Goal: Transaction & Acquisition: Obtain resource

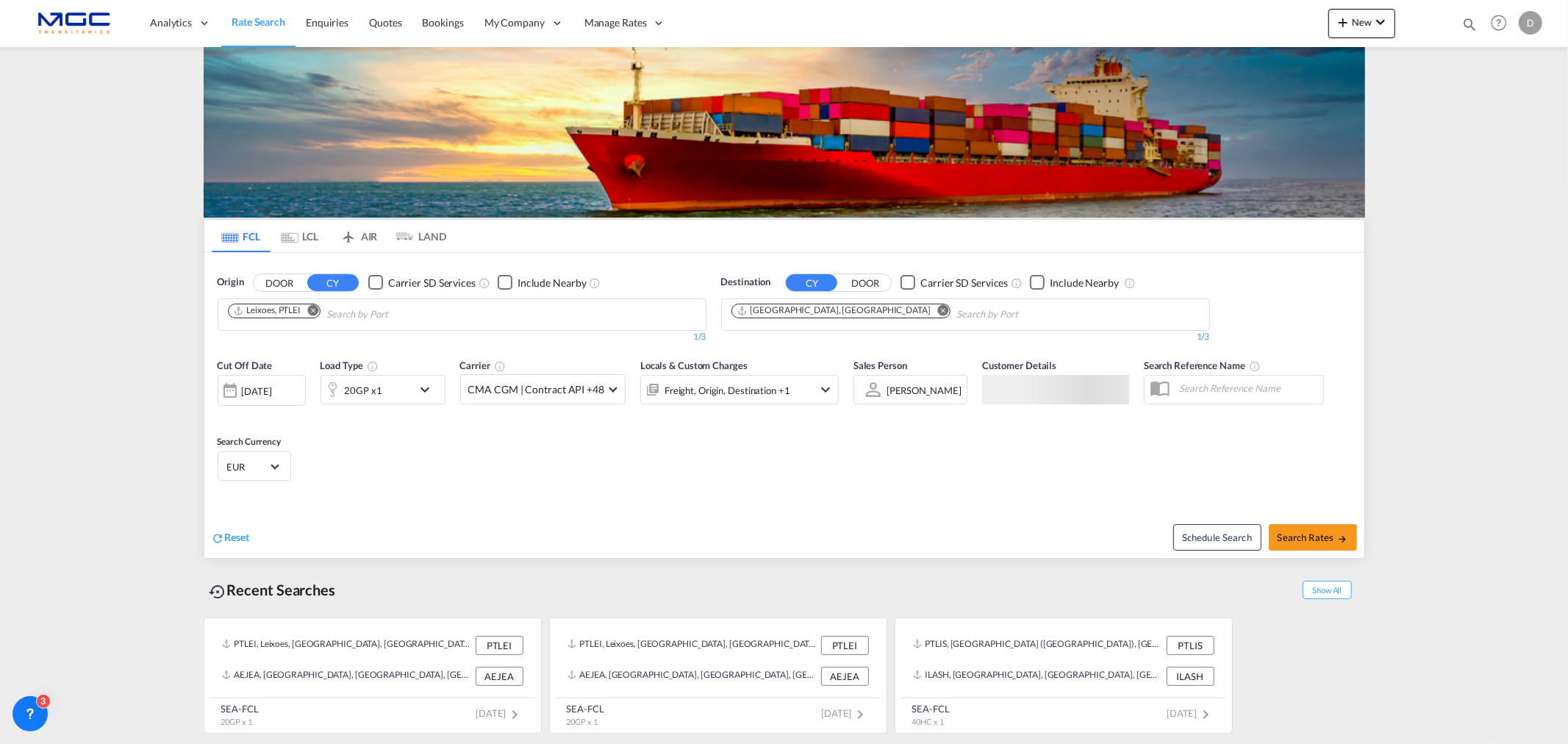
click at [317, 314] on md-icon "Remove" at bounding box center [313, 310] width 11 height 11
click at [329, 311] on body "Analytics Reports Dashboard Rate Search Enquiries Quotes Bookings" at bounding box center [784, 372] width 1568 height 744
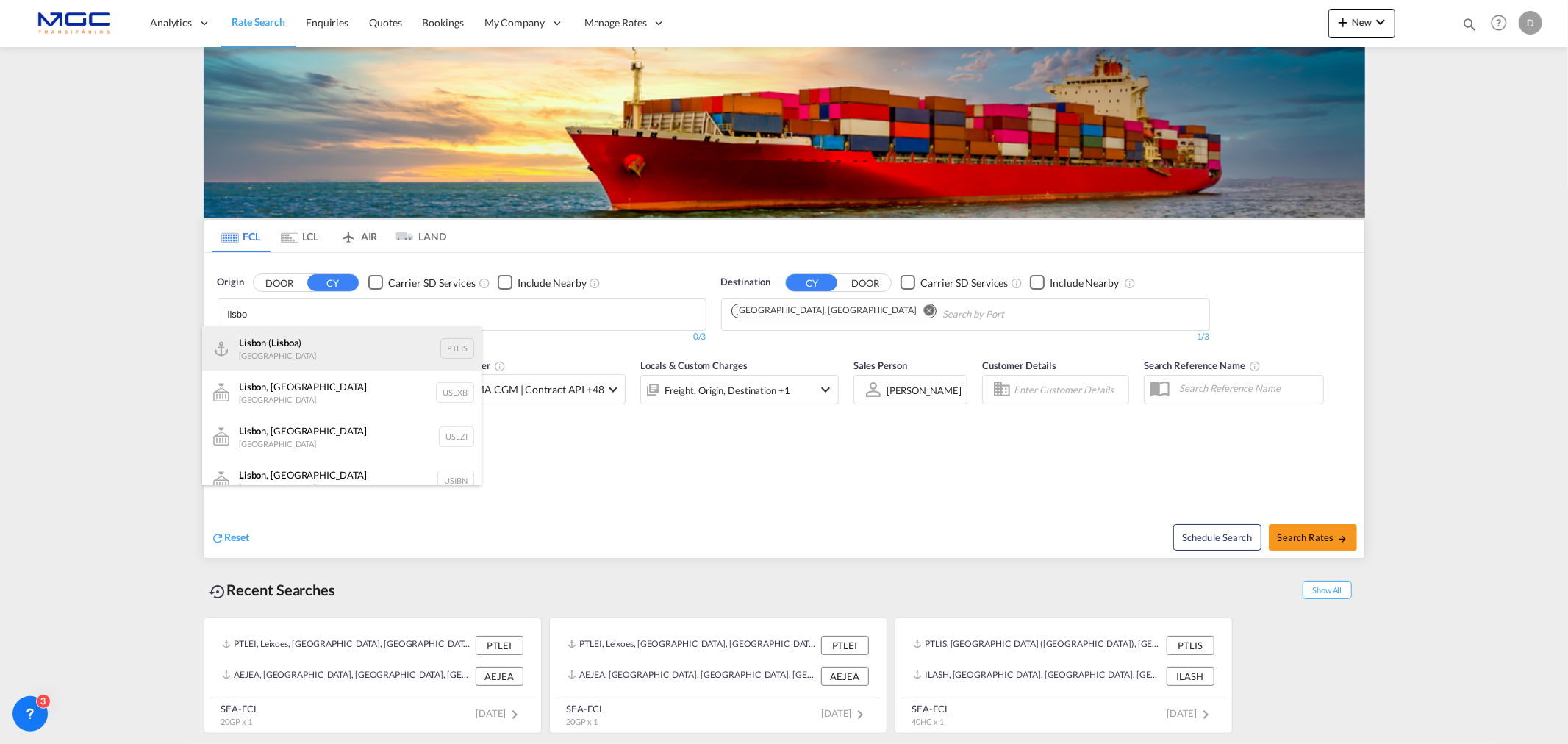
type input "lisbo"
click at [356, 338] on div "Lisbo n ( Lisbo a) Portugal PTLIS" at bounding box center [342, 349] width 280 height 44
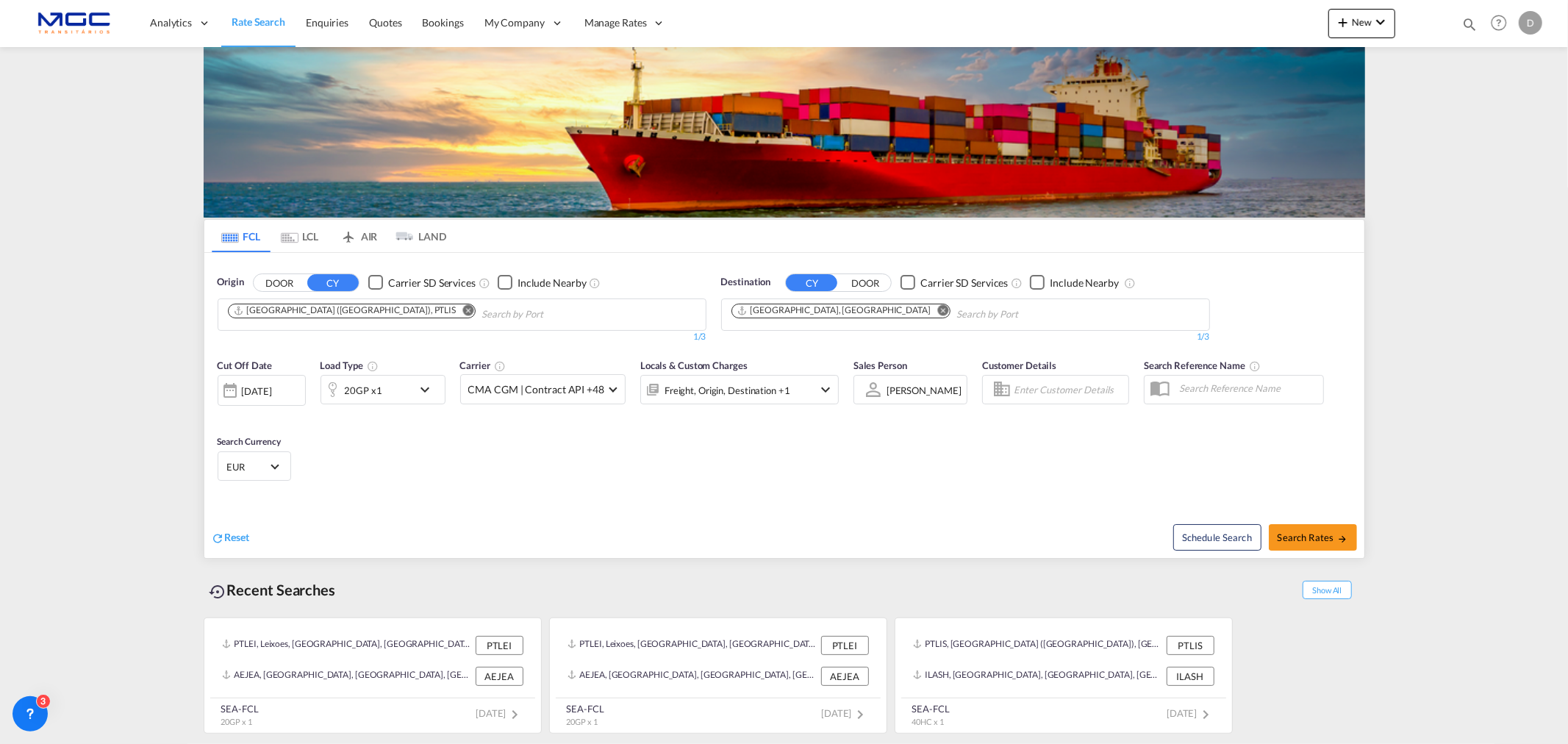
click at [938, 311] on md-icon "Remove" at bounding box center [943, 310] width 11 height 11
click at [811, 311] on body "Analytics Reports Dashboard Rate Search Enquiries Quotes Bookings" at bounding box center [784, 372] width 1568 height 744
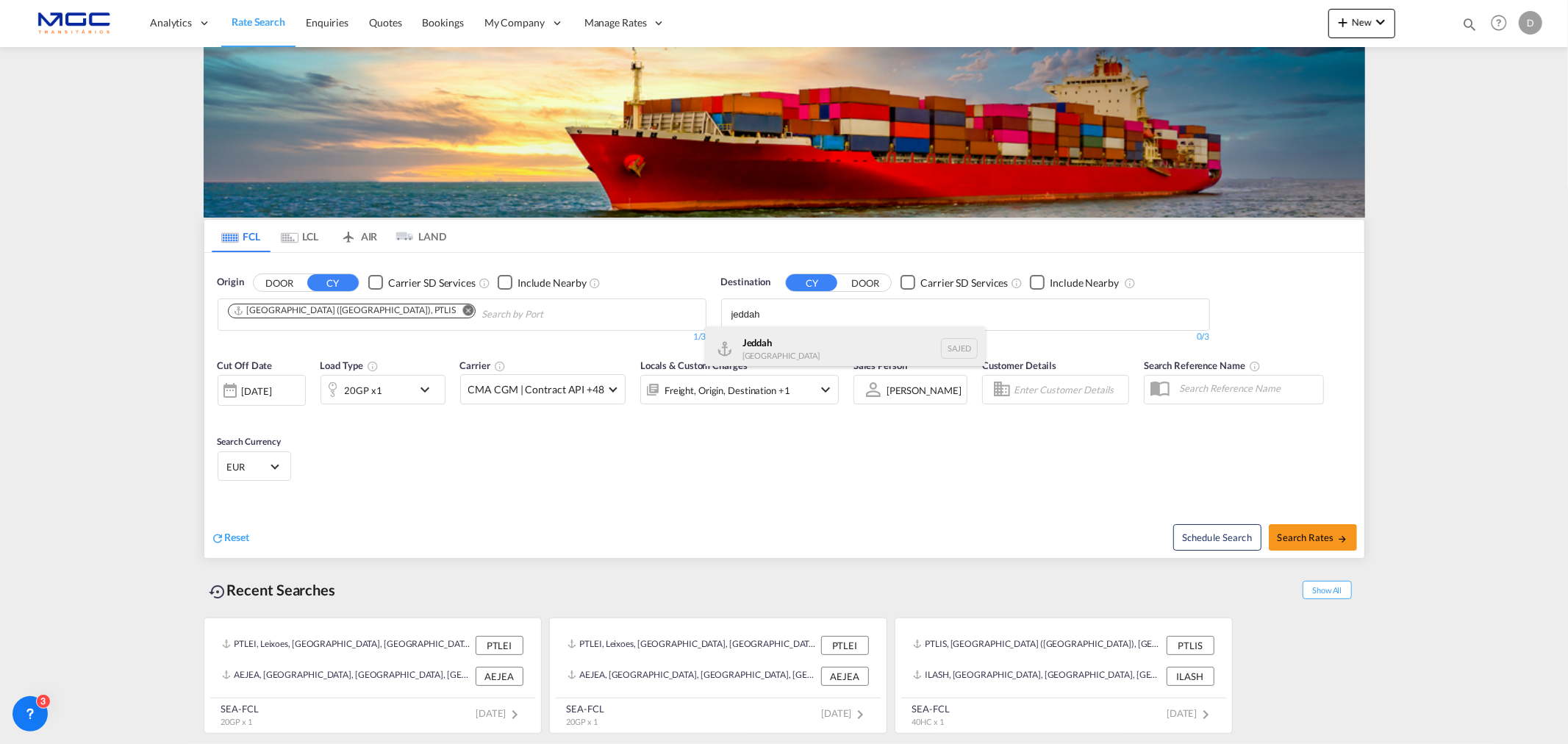
type input "jeddah"
click at [797, 344] on div "Jeddah Saudi Arabia SAJED" at bounding box center [846, 349] width 280 height 44
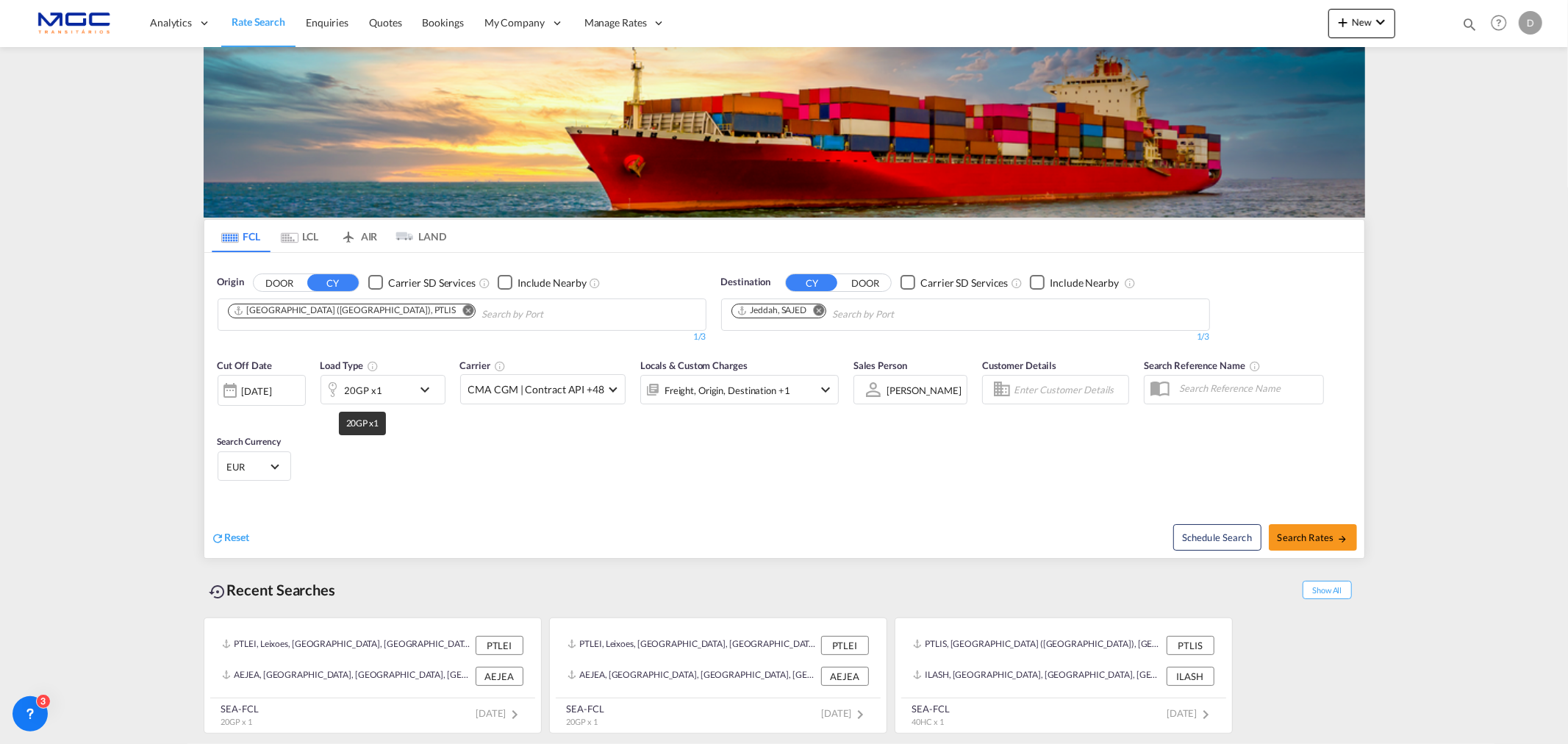
click at [370, 387] on div "20GP x1" at bounding box center [363, 390] width 37 height 20
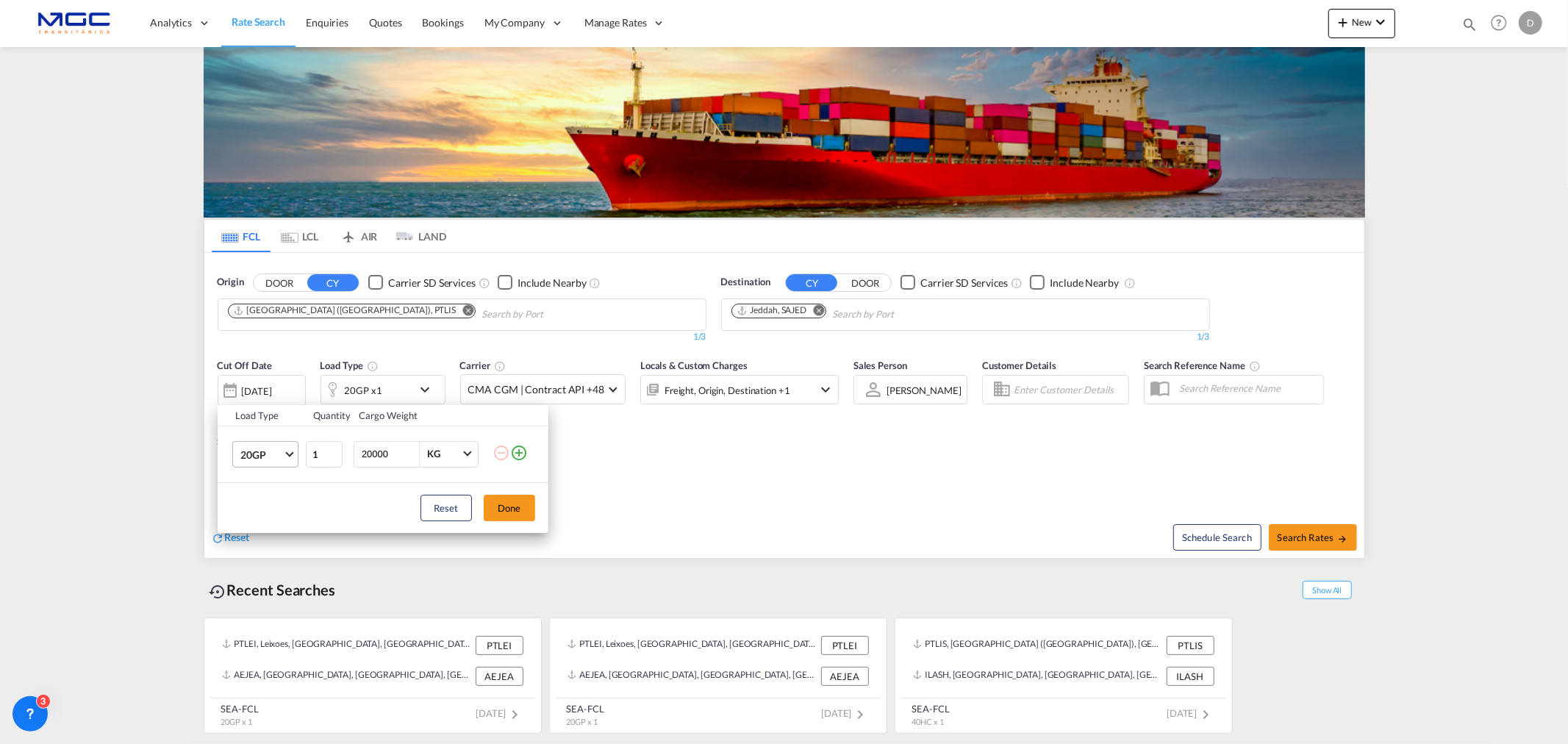
click at [291, 449] on md-select-value "20GP" at bounding box center [268, 454] width 59 height 25
click at [292, 516] on md-option "40HC" at bounding box center [278, 525] width 100 height 36
click at [505, 511] on button "Done" at bounding box center [509, 508] width 52 height 27
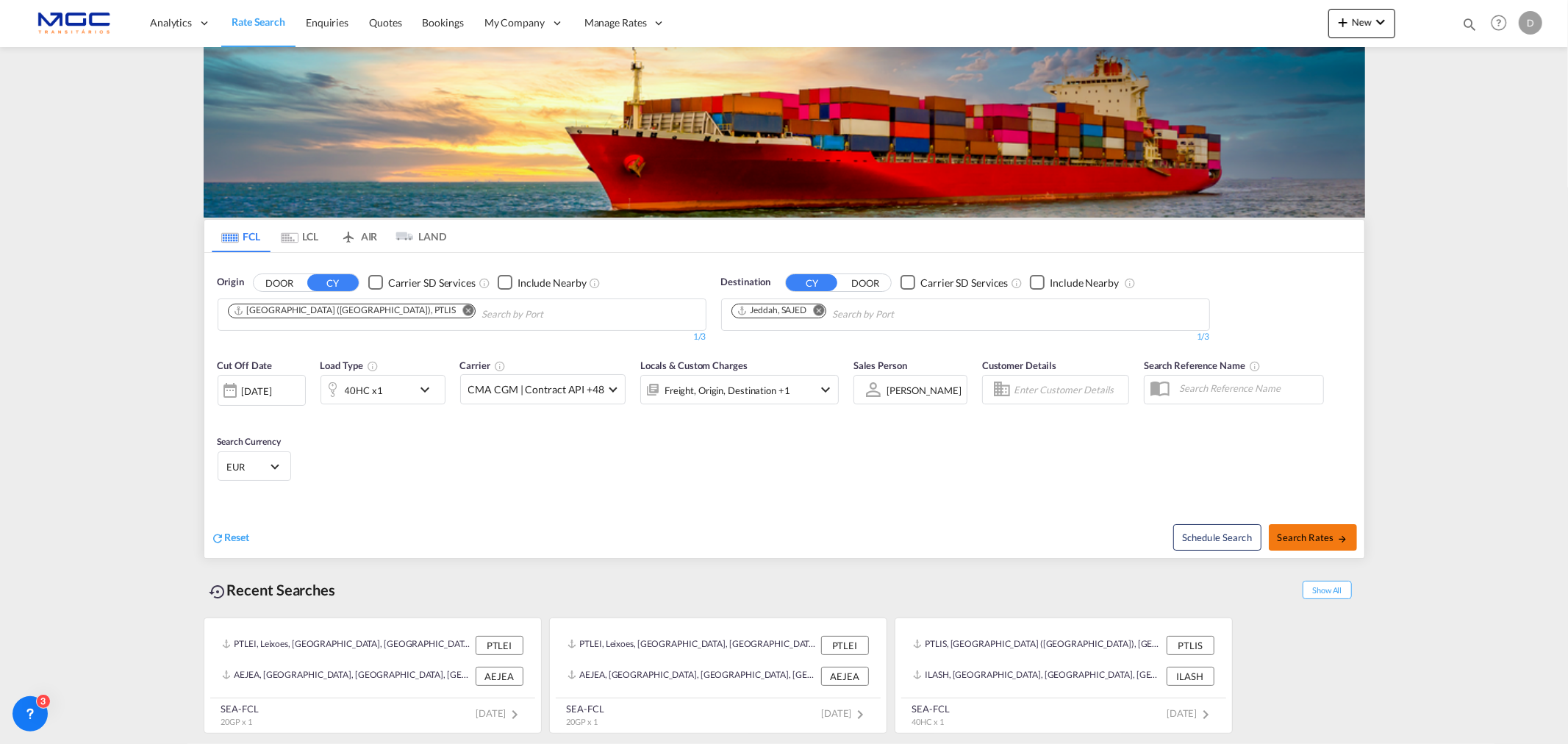
click at [1284, 531] on span "Search Rates" at bounding box center [1312, 537] width 70 height 12
type input "PTLIS to SAJED / 22 Sep 2025"
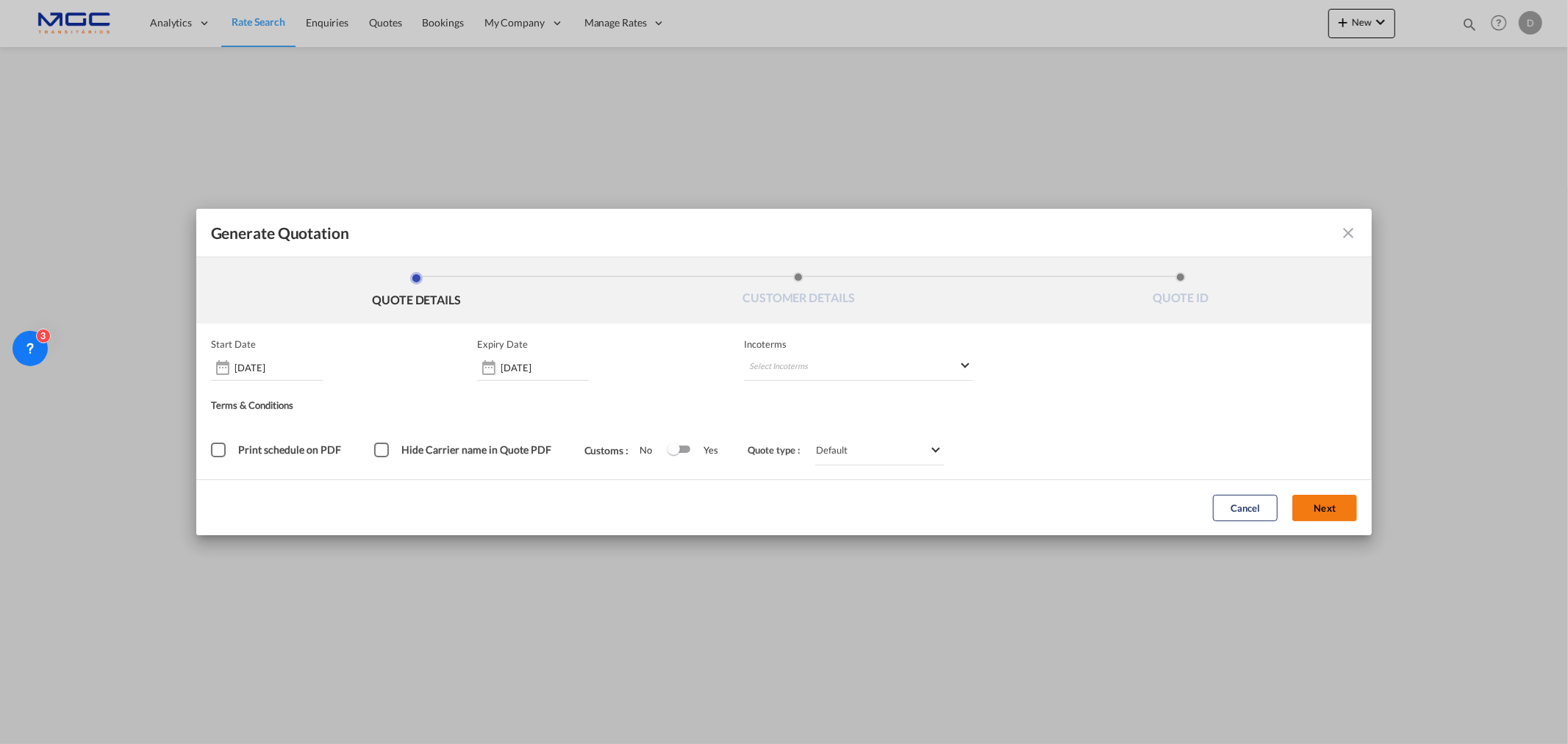
click at [1324, 512] on button "Next" at bounding box center [1324, 508] width 65 height 27
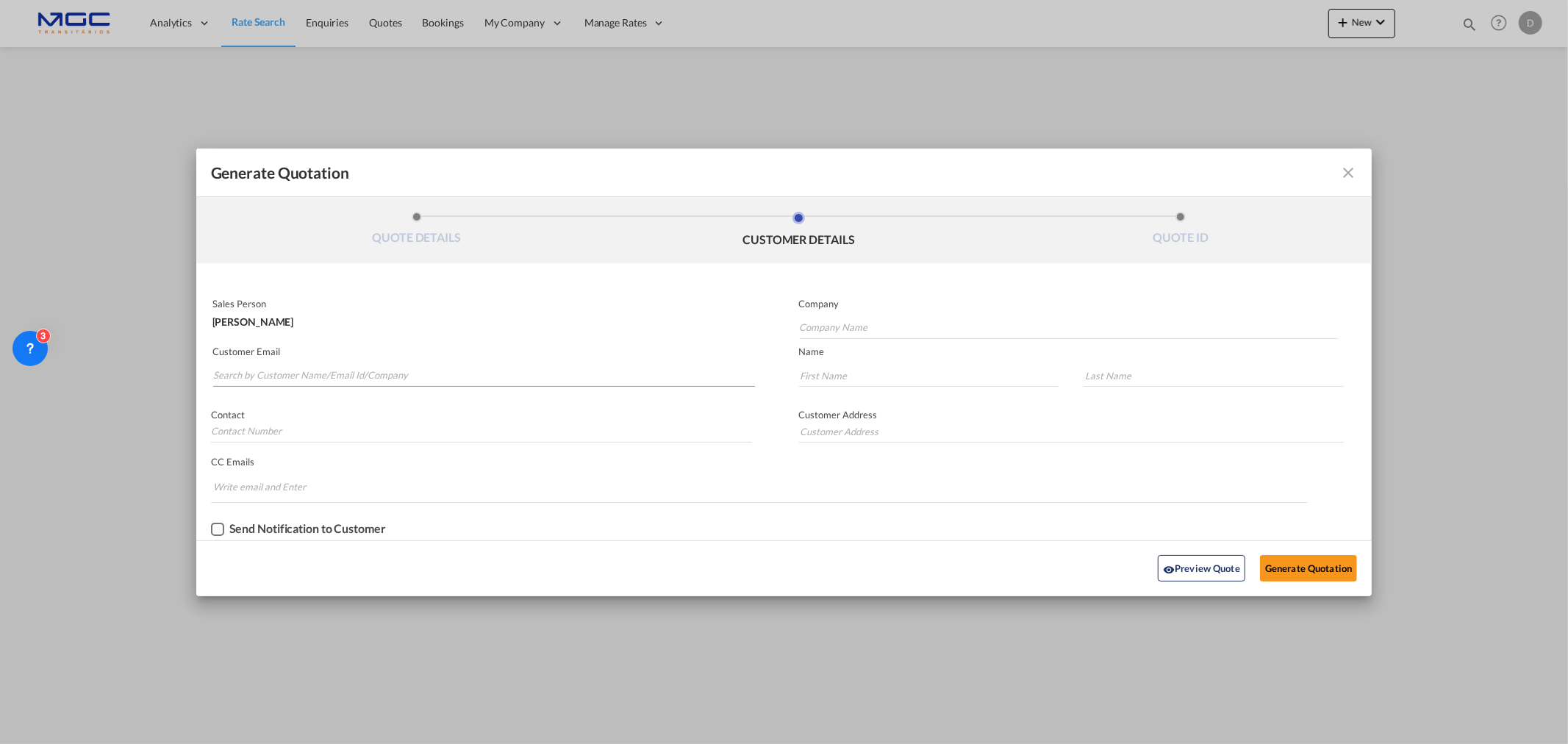
click at [419, 378] on input "Search by Customer Name/Email Id/Company" at bounding box center [483, 376] width 541 height 22
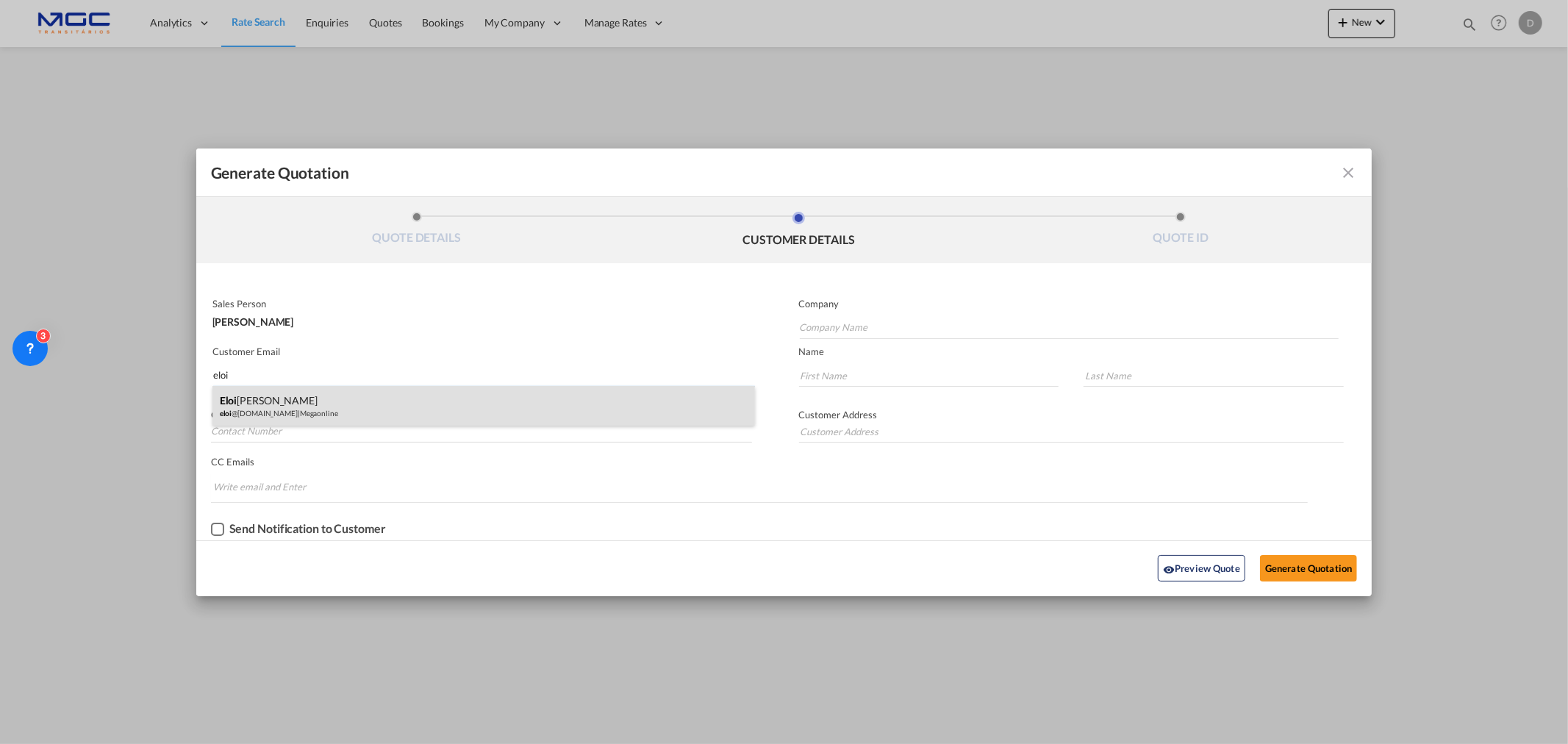
type input "eloi"
click at [335, 405] on div "[PERSON_NAME] eloi @[DOMAIN_NAME] | Megaonline" at bounding box center [483, 405] width 542 height 40
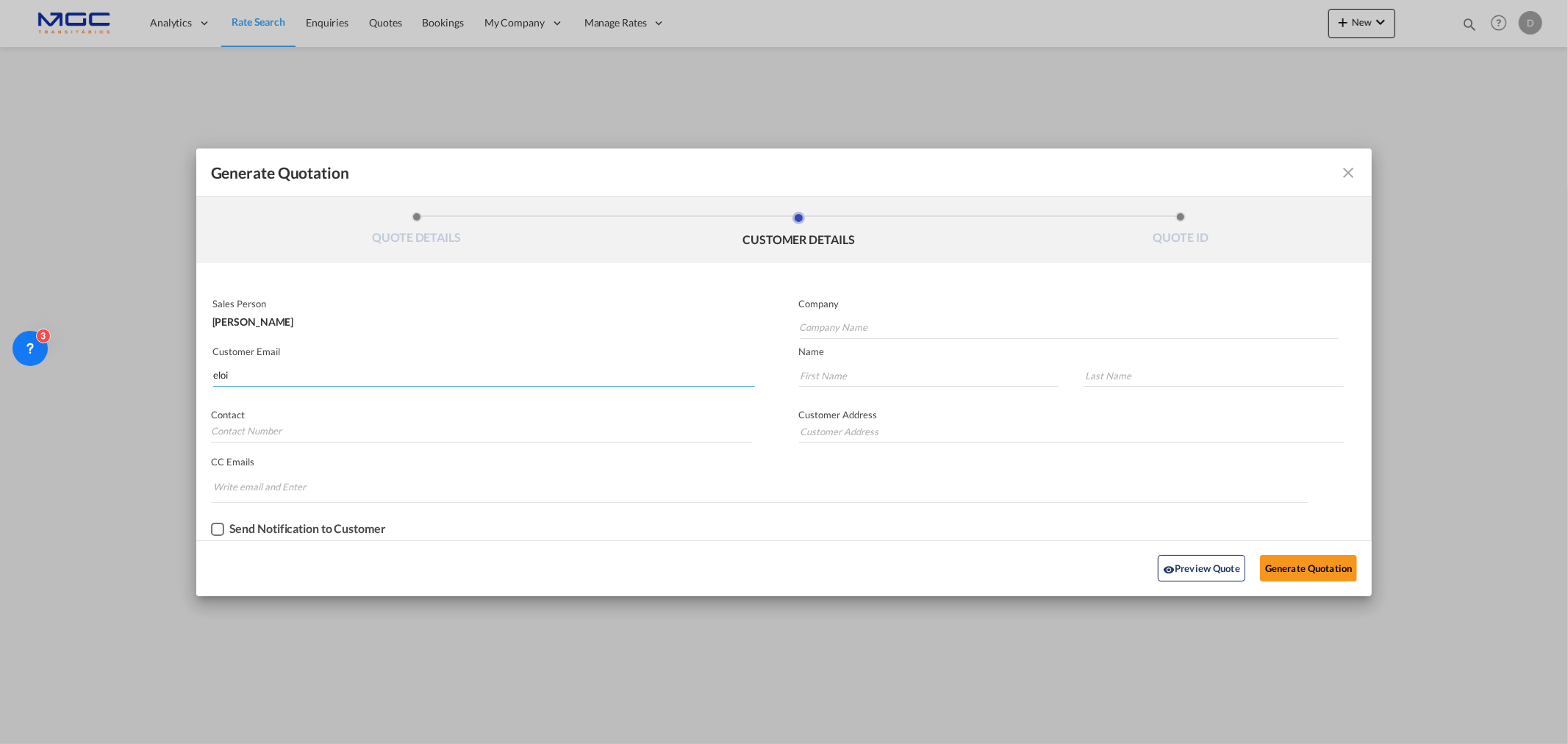
type input "Megaonline"
type input "[EMAIL_ADDRESS][DOMAIN_NAME]"
type input "Eloi"
type input "[PERSON_NAME]"
click at [1288, 563] on button "Generate Quotation" at bounding box center [1308, 568] width 97 height 27
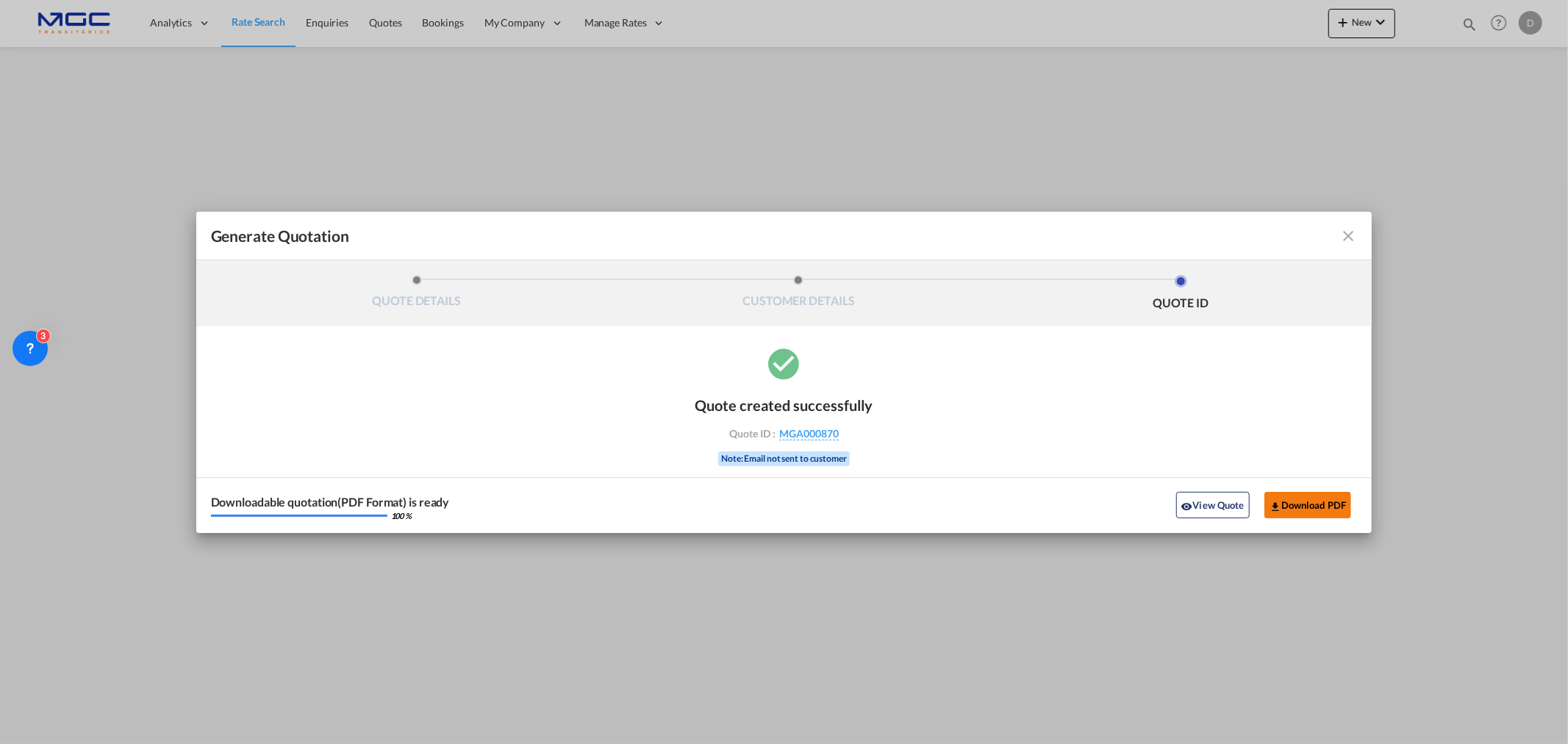
click at [1329, 507] on button "Download PDF" at bounding box center [1308, 505] width 87 height 27
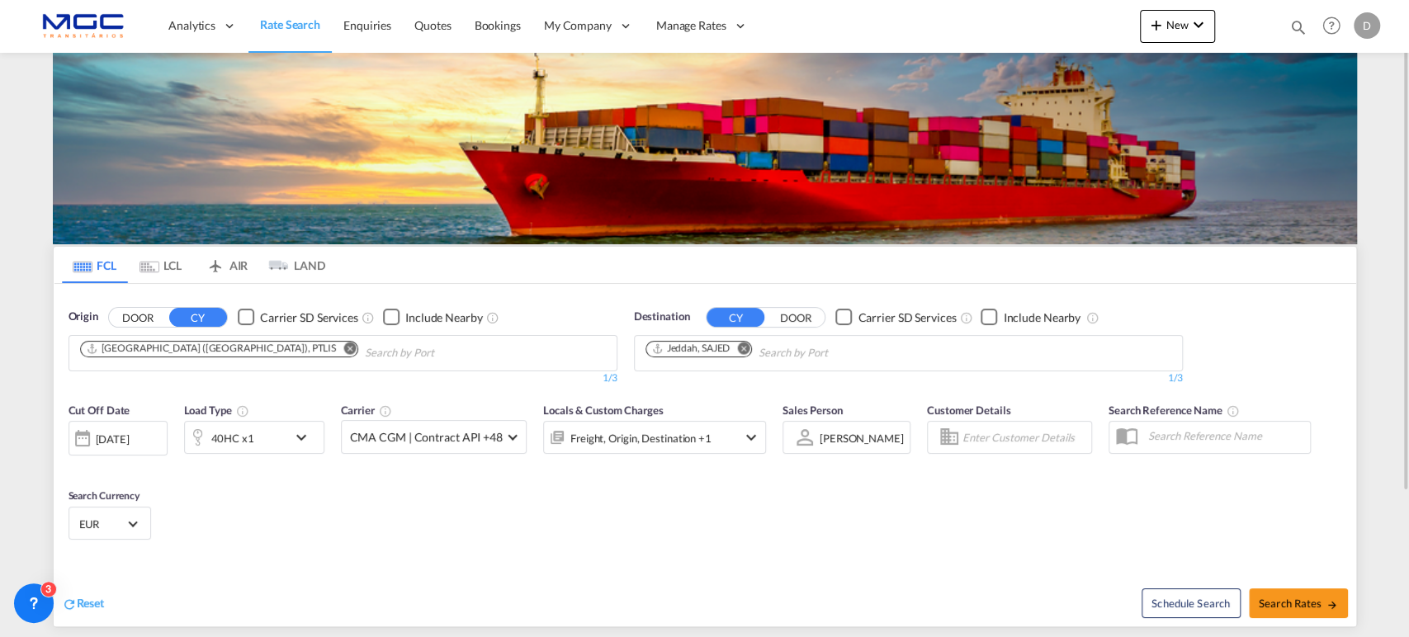
click at [1233, 531] on div "Cut Off Date [DATE] [DATE] Load Type 40HC x1 Carrier CMA CGM | Contract API +48…" at bounding box center [705, 474] width 1303 height 161
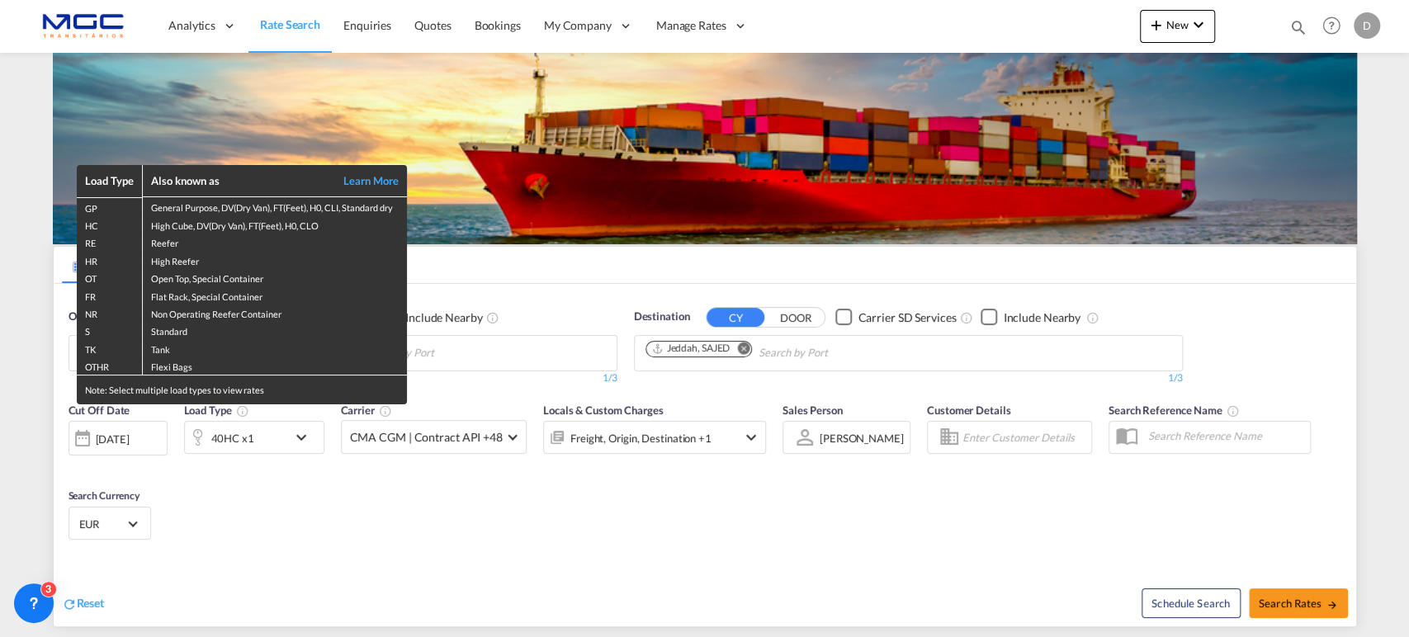
click at [498, 350] on div "Load Type Also known as Learn More GP General Purpose, DV(Dry Van), FT(Feet), H…" at bounding box center [704, 318] width 1409 height 637
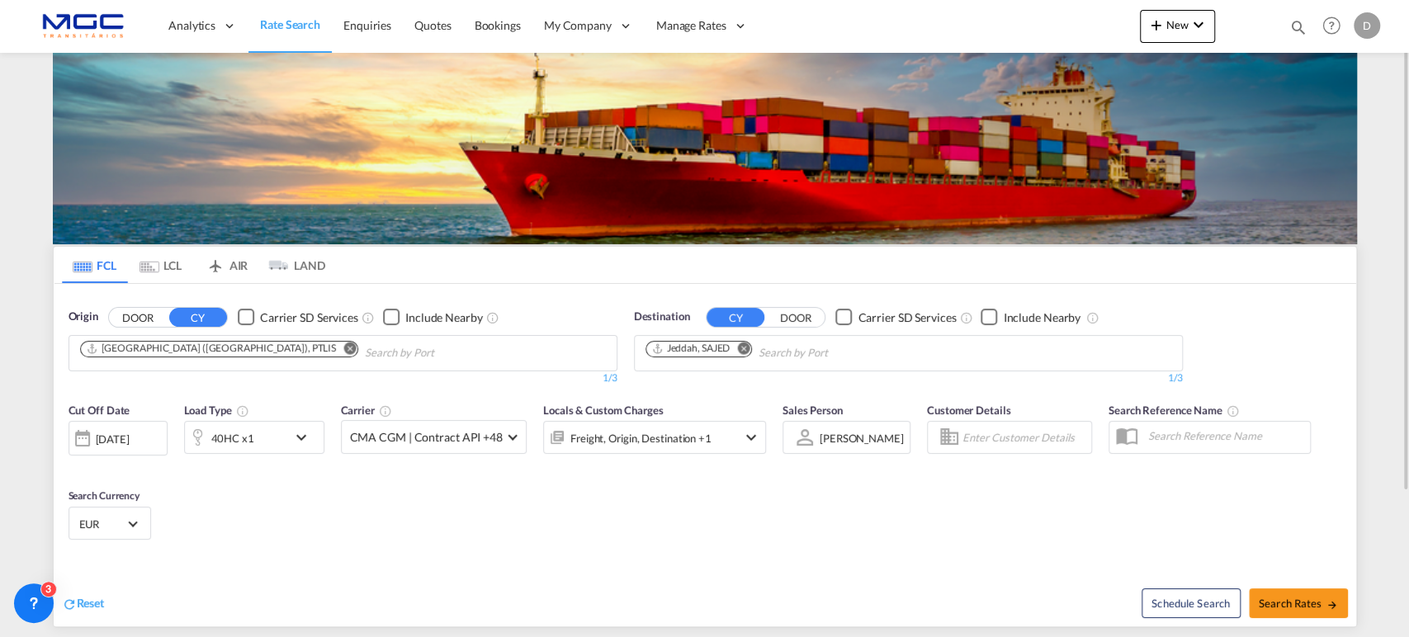
click at [343, 352] on md-icon "Remove" at bounding box center [349, 348] width 12 height 12
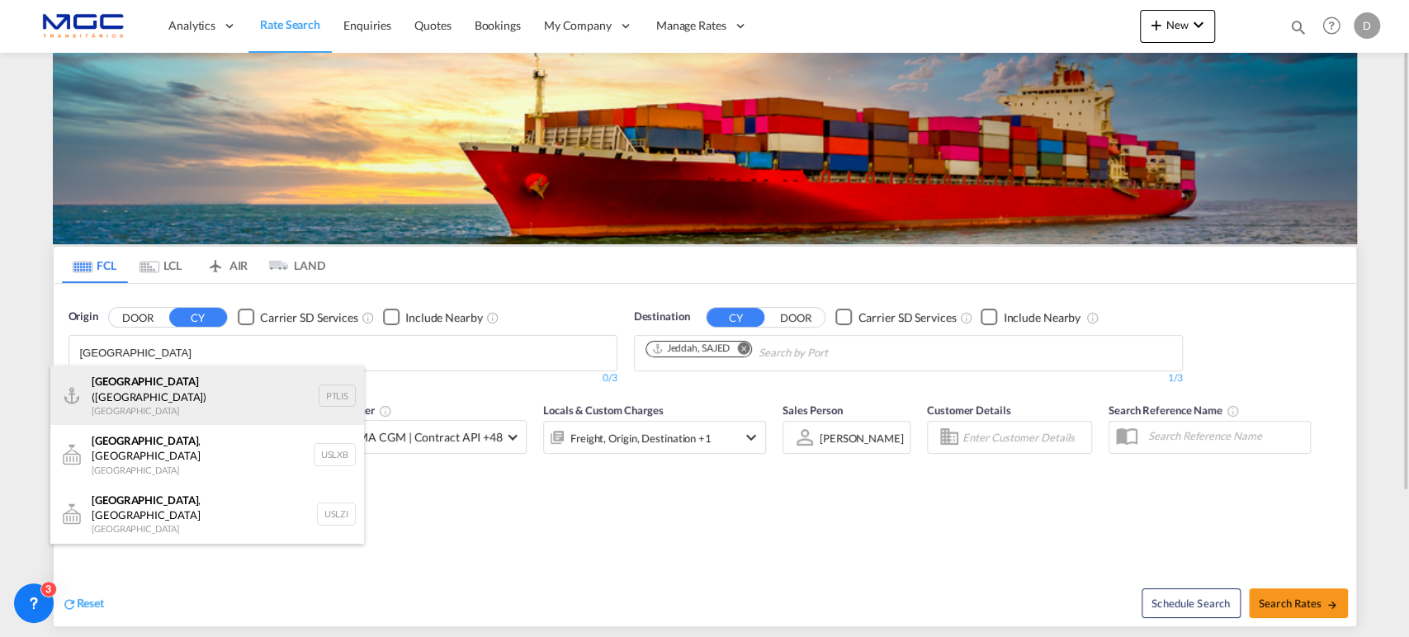
type input "[GEOGRAPHIC_DATA]"
click at [125, 404] on div "[GEOGRAPHIC_DATA] ([GEOGRAPHIC_DATA]) [GEOGRAPHIC_DATA] PTLIS" at bounding box center [207, 395] width 314 height 59
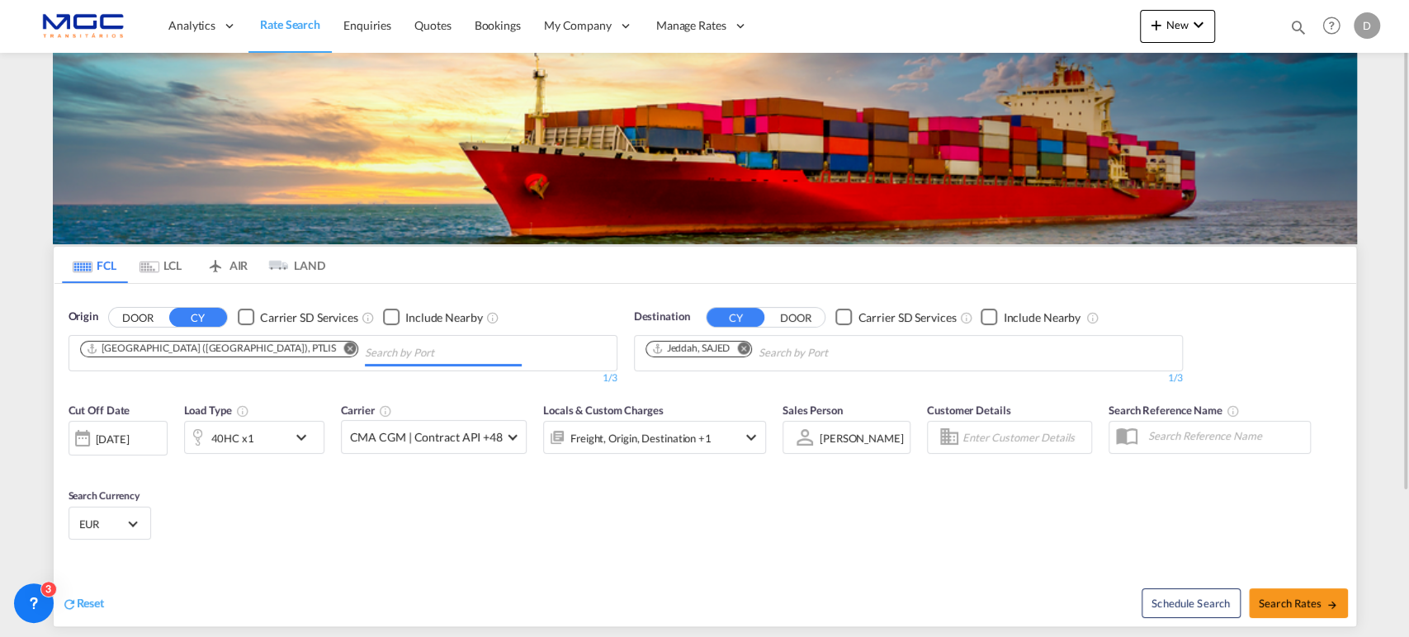
click at [747, 345] on md-icon "Remove" at bounding box center [743, 348] width 12 height 12
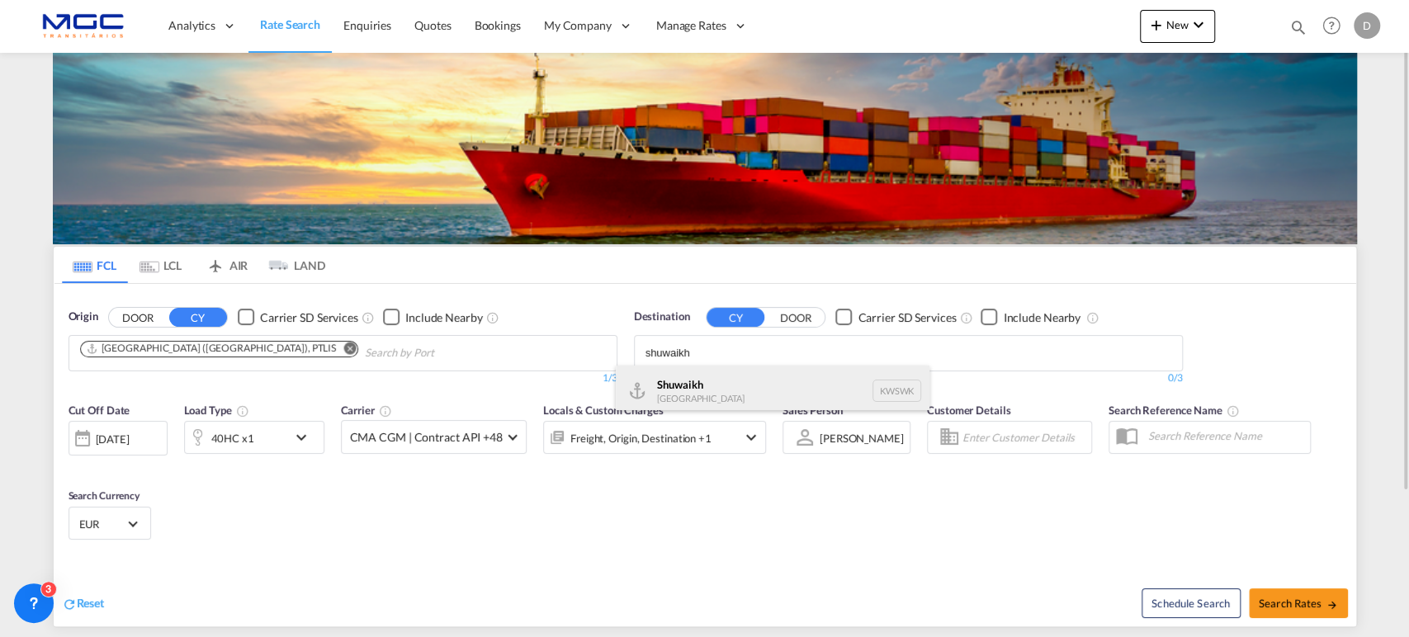
type input "shuwaikh"
click at [729, 385] on div "Shuwaikh [GEOGRAPHIC_DATA] KWSWK" at bounding box center [773, 391] width 314 height 50
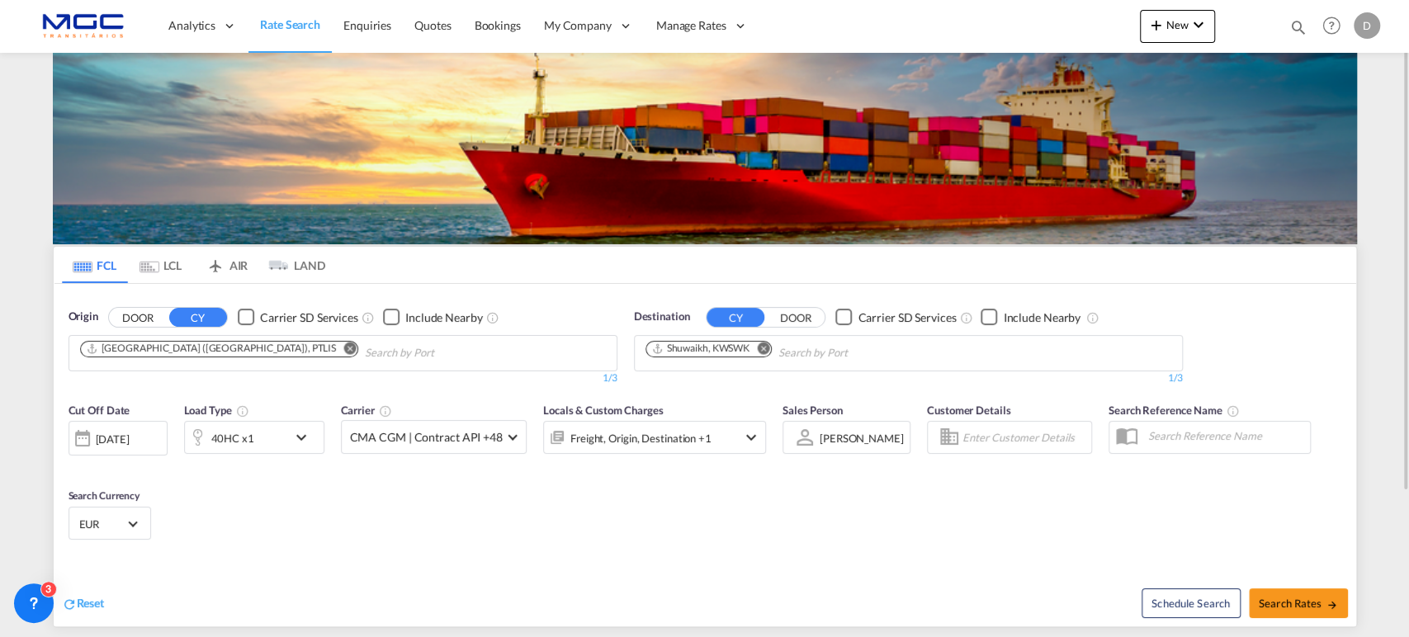
click at [277, 443] on div "40HC x1" at bounding box center [236, 437] width 102 height 33
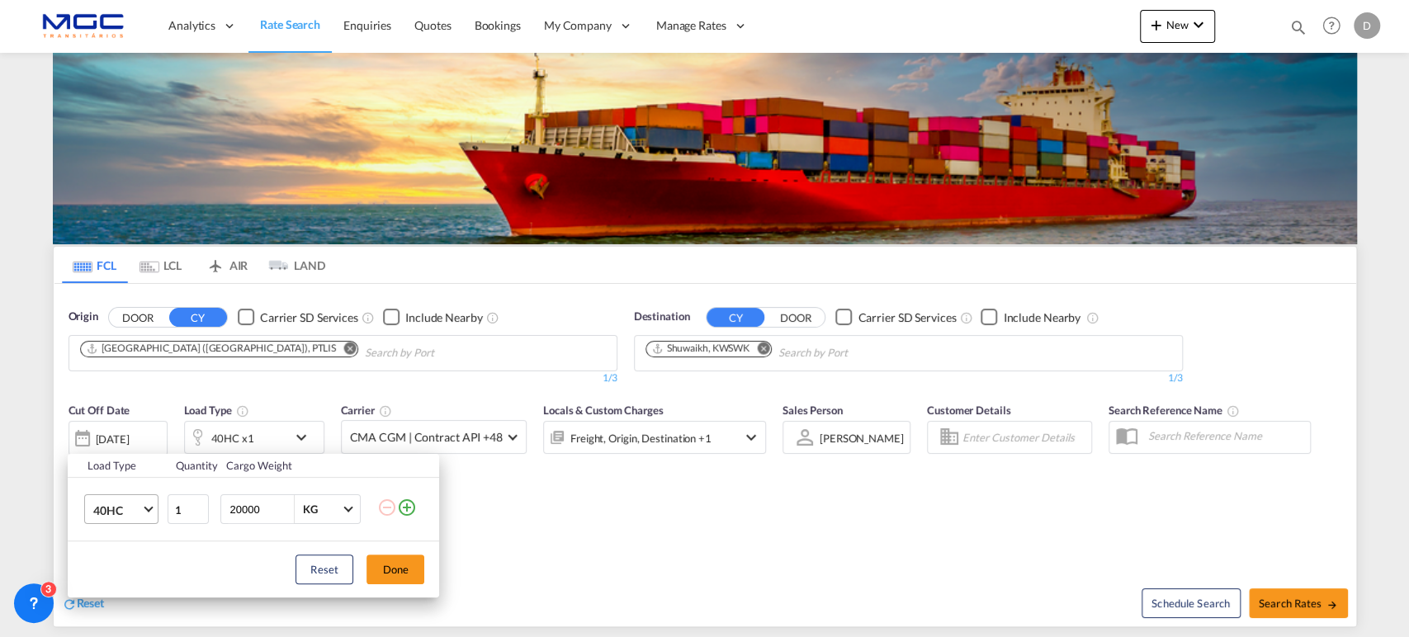
click at [130, 506] on span "40HC" at bounding box center [117, 511] width 48 height 17
drag, startPoint x: 125, startPoint y: 436, endPoint x: 393, endPoint y: 495, distance: 274.8
click at [125, 434] on md-option "20GP" at bounding box center [136, 431] width 112 height 40
drag, startPoint x: 400, startPoint y: 573, endPoint x: 662, endPoint y: 597, distance: 262.8
click at [399, 573] on button "Done" at bounding box center [396, 570] width 58 height 30
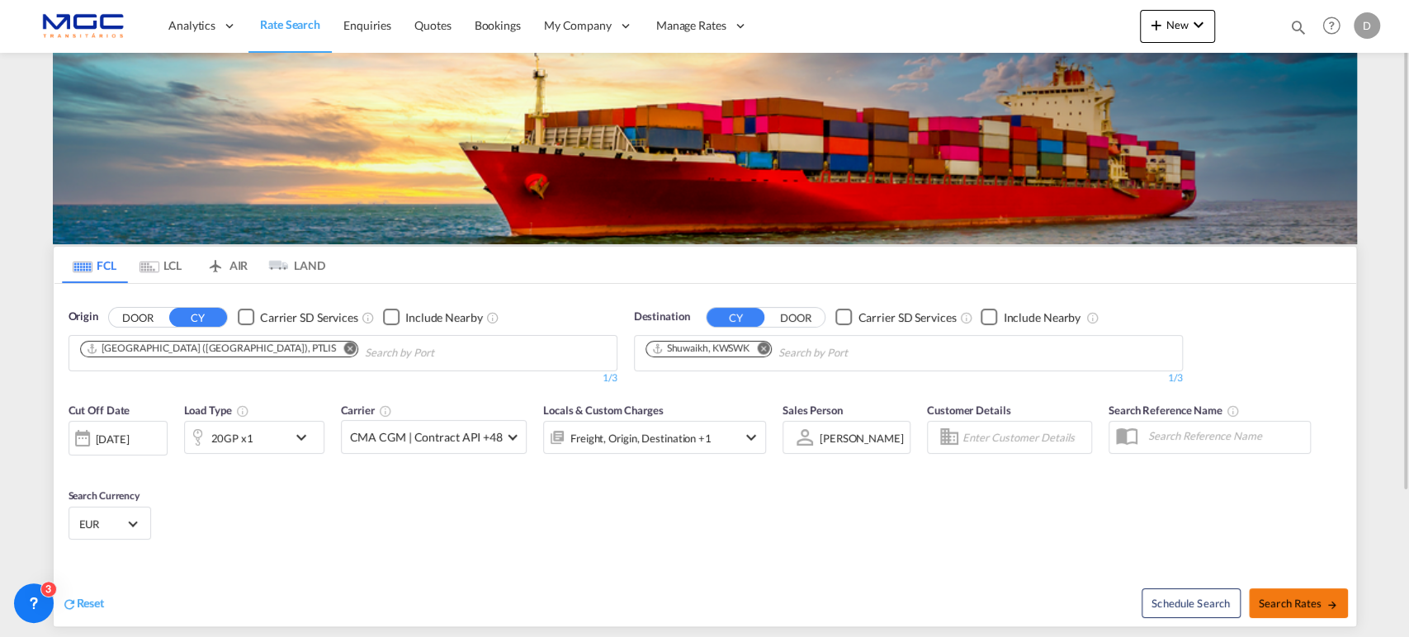
click at [1295, 599] on span "Search Rates" at bounding box center [1298, 603] width 79 height 13
type input "PTLIS to KWSWK / [DATE]"
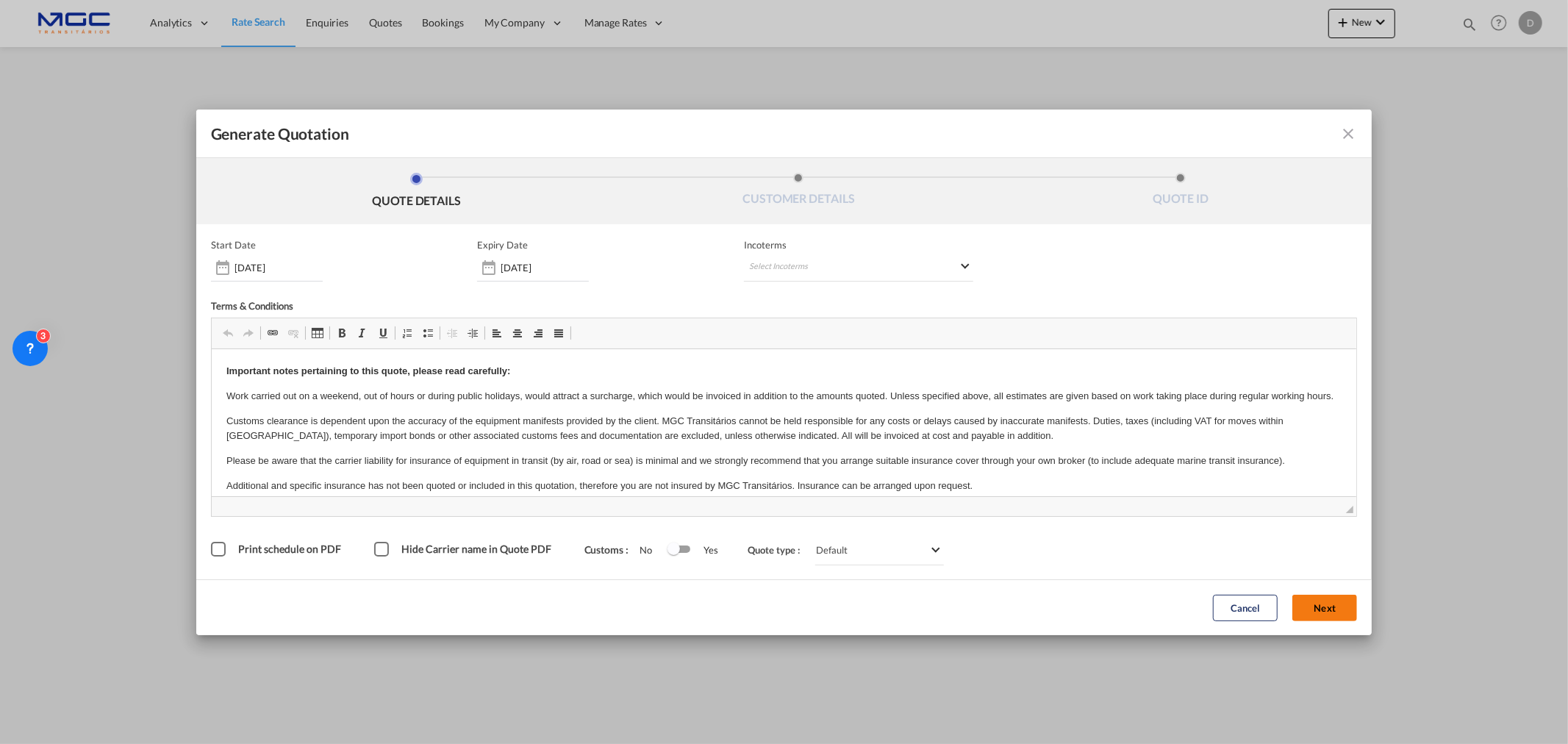
drag, startPoint x: 1320, startPoint y: 608, endPoint x: 942, endPoint y: 548, distance: 382.7
click at [1254, 567] on button "Next" at bounding box center [1324, 608] width 65 height 27
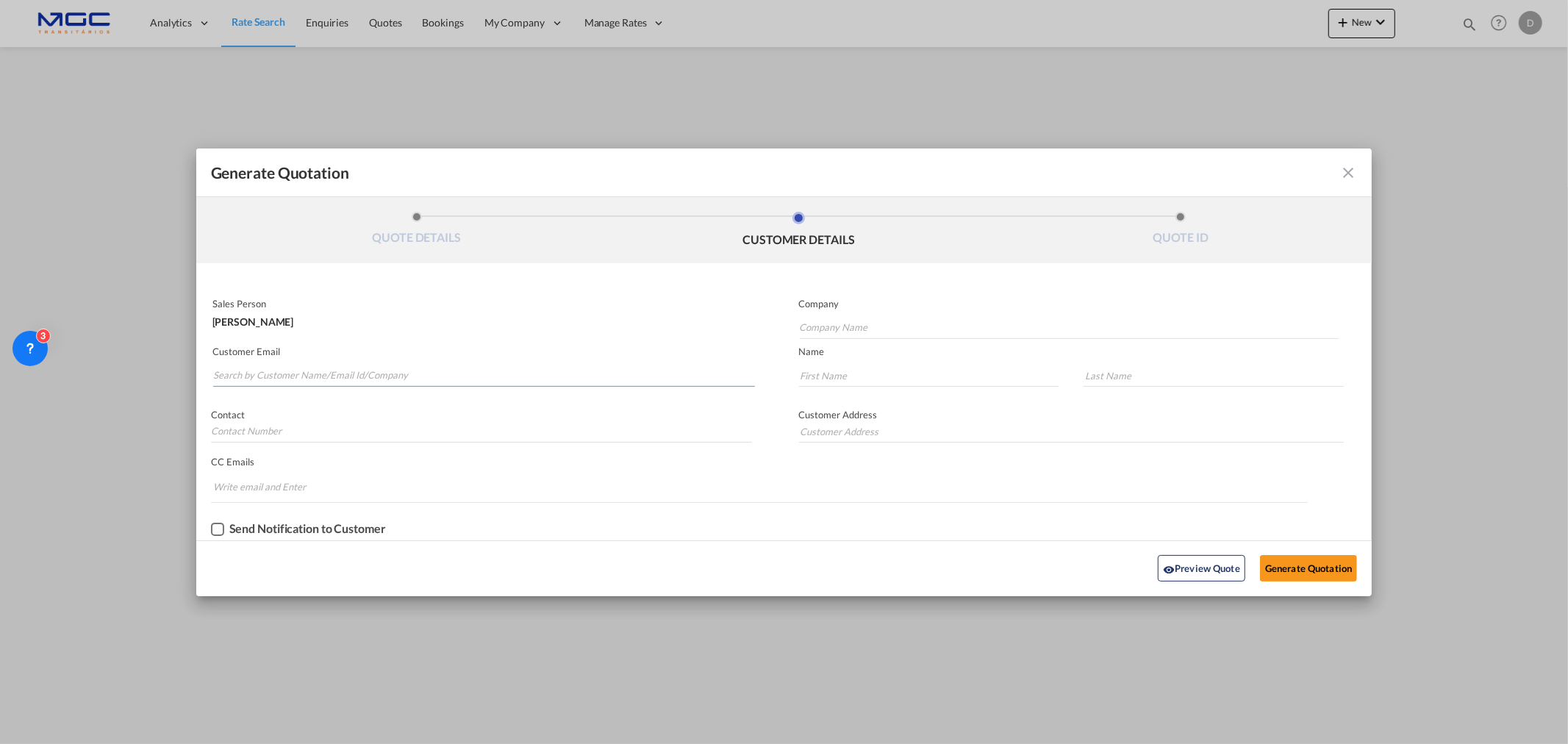
click at [335, 372] on input "Search by Customer Name/Email Id/Company" at bounding box center [483, 376] width 541 height 22
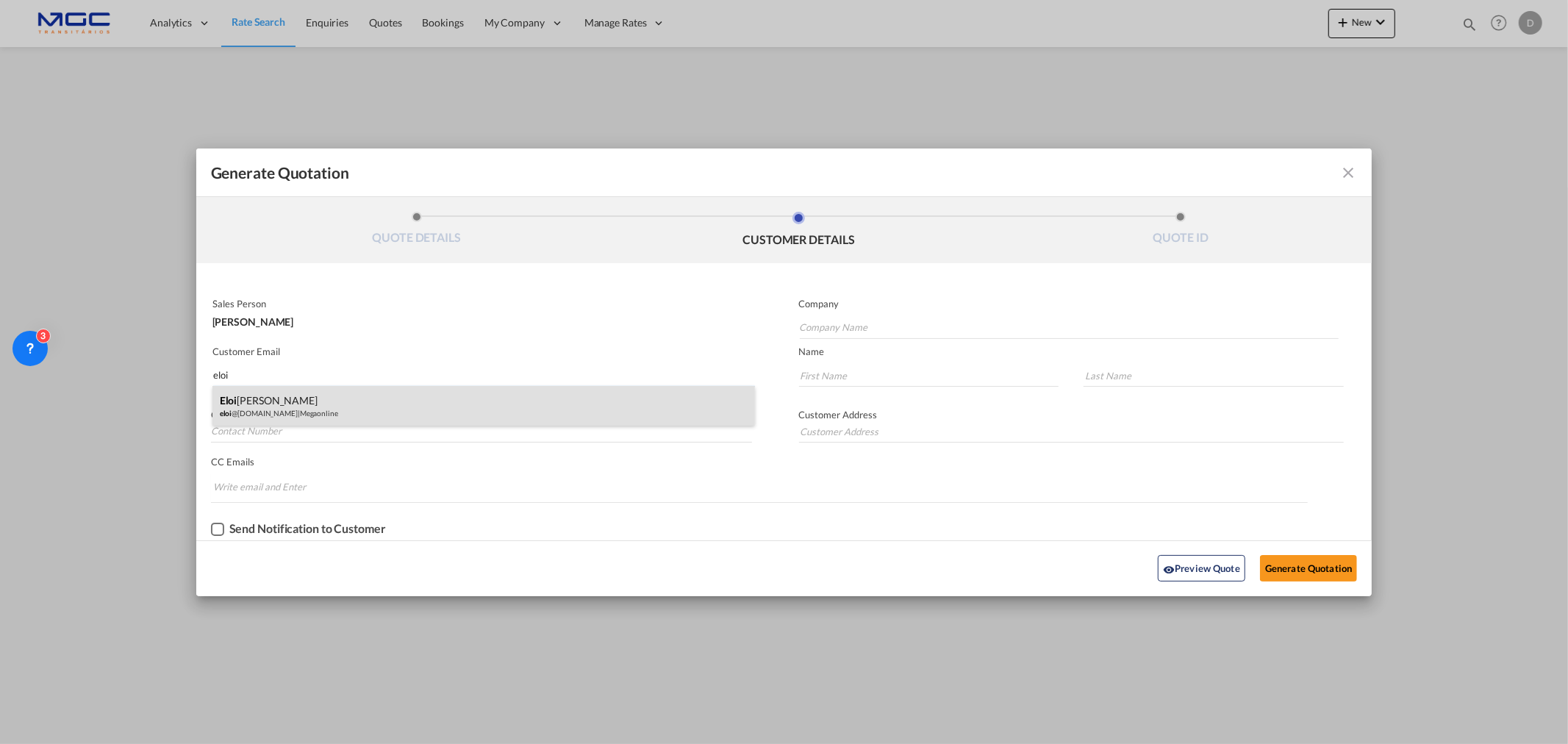
type input "eloi"
click at [417, 415] on div "[PERSON_NAME] eloi @[DOMAIN_NAME] | Megaonline" at bounding box center [483, 405] width 542 height 40
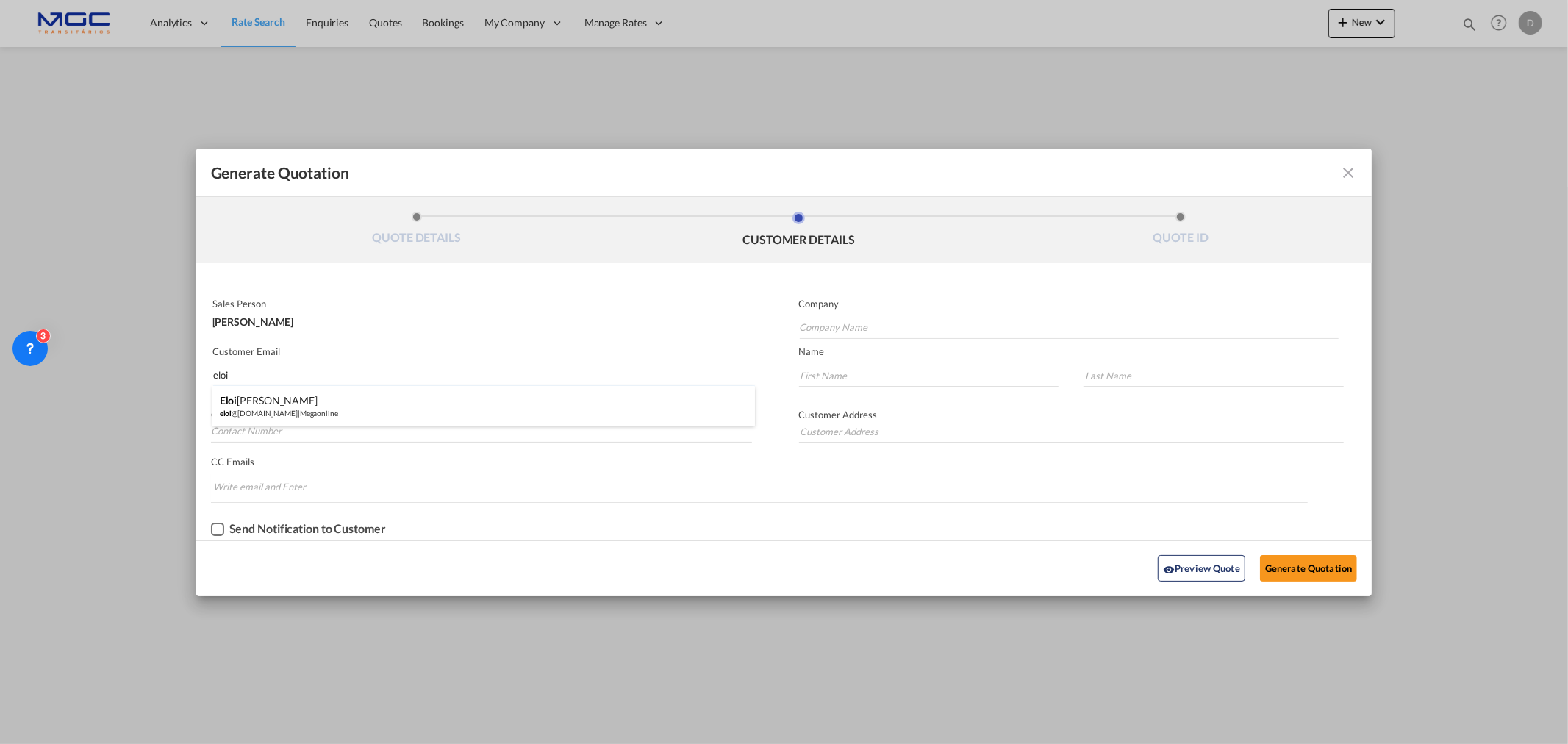
type input "Megaonline"
type input "[EMAIL_ADDRESS][DOMAIN_NAME]"
type input "Eloi"
type input "[PERSON_NAME]"
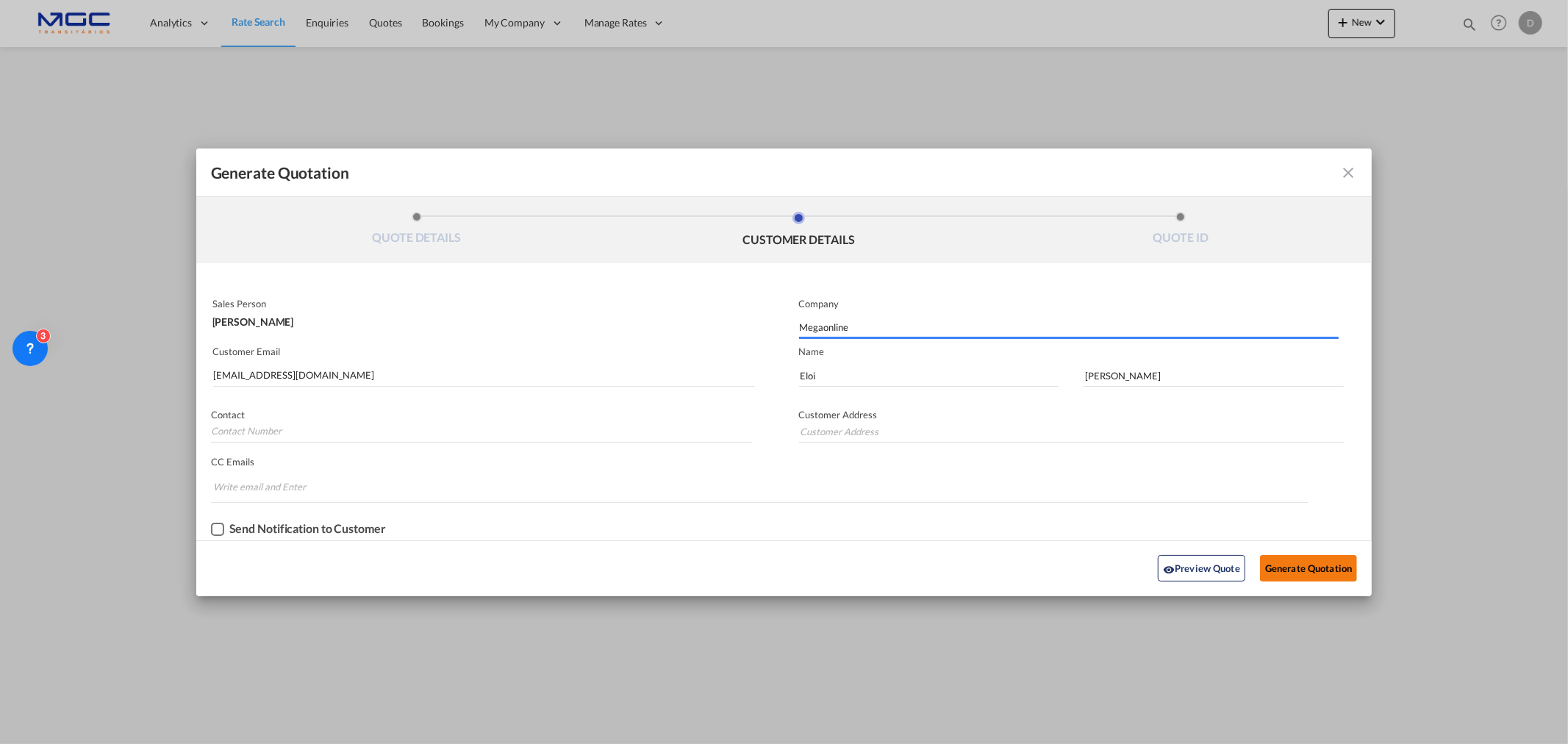
click at [1254, 564] on button "Generate Quotation" at bounding box center [1308, 568] width 97 height 27
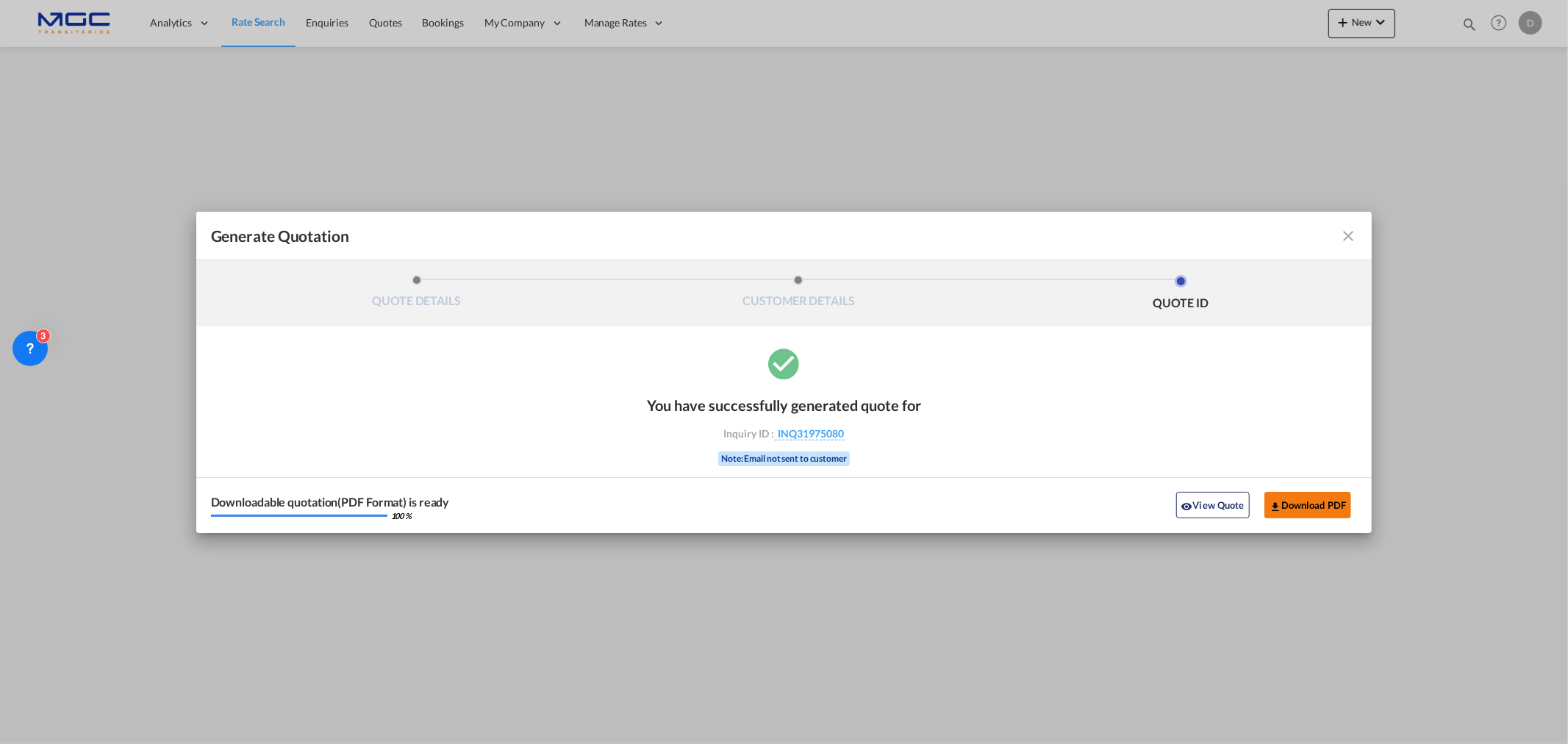
click at [1254, 503] on button "Download PDF" at bounding box center [1308, 505] width 87 height 27
